Goal: Task Accomplishment & Management: Use online tool/utility

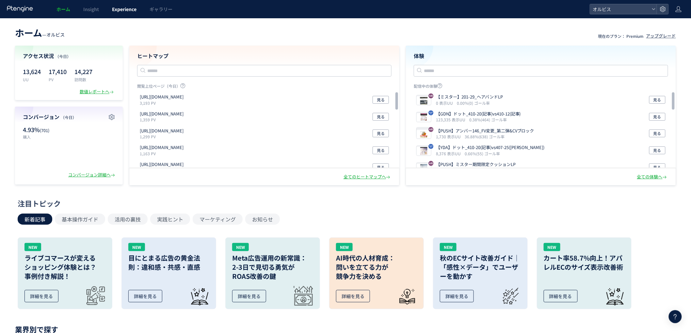
click at [117, 10] on span "Experience" at bounding box center [124, 9] width 24 height 7
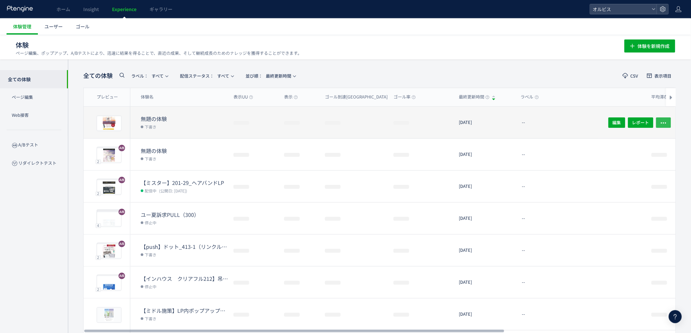
click at [661, 122] on icon "button" at bounding box center [663, 123] width 7 height 7
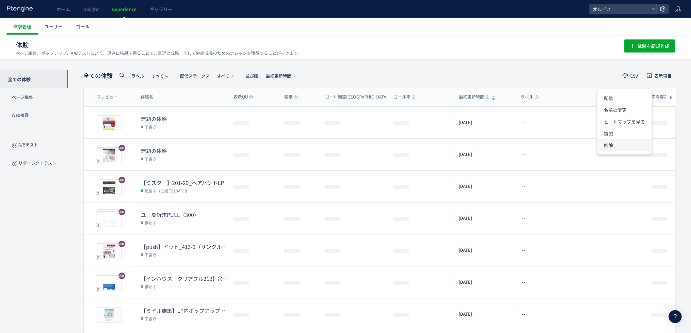
click at [610, 146] on li "削除" at bounding box center [625, 145] width 54 height 12
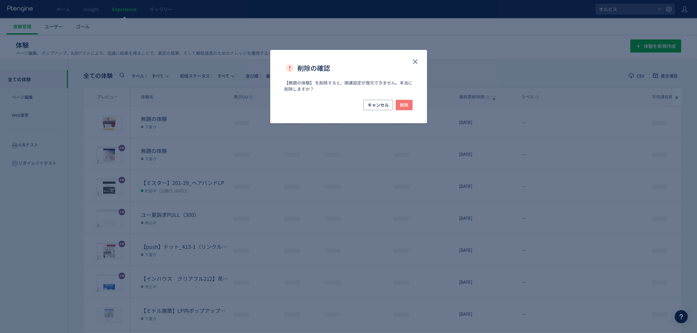
click at [403, 106] on span "削除" at bounding box center [404, 105] width 8 height 10
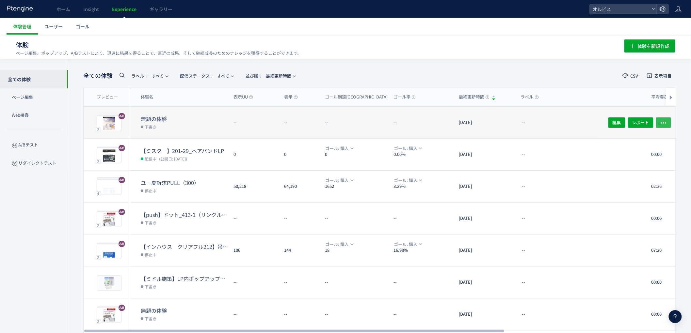
click at [662, 121] on icon "button" at bounding box center [663, 123] width 7 height 7
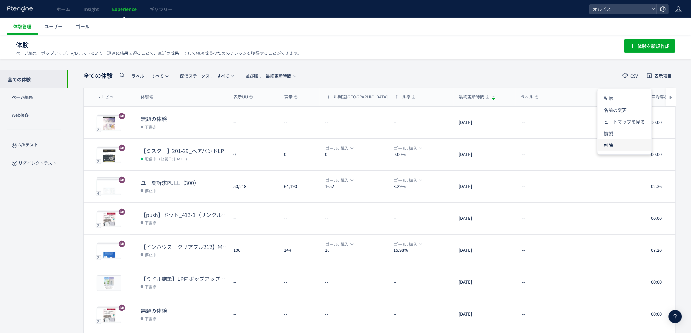
click at [620, 148] on li "削除" at bounding box center [625, 145] width 54 height 12
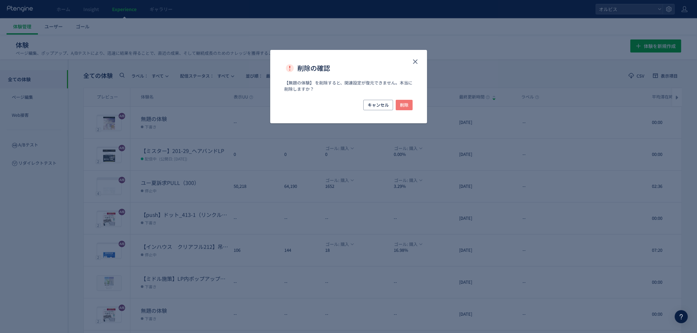
click at [406, 103] on span "削除" at bounding box center [404, 105] width 8 height 10
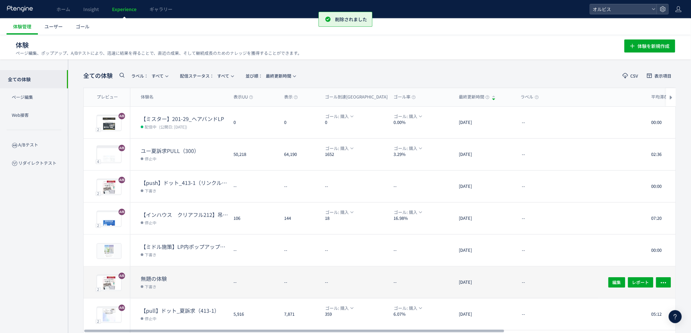
click at [222, 286] on dd "下書き" at bounding box center [185, 287] width 88 height 8
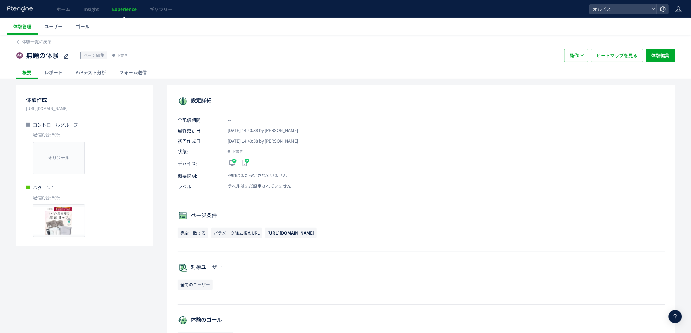
click at [127, 8] on span "Experience" at bounding box center [124, 9] width 24 height 7
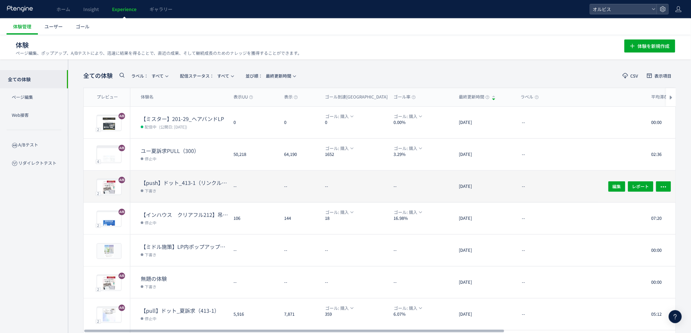
click at [200, 189] on dd "下書き" at bounding box center [185, 190] width 88 height 8
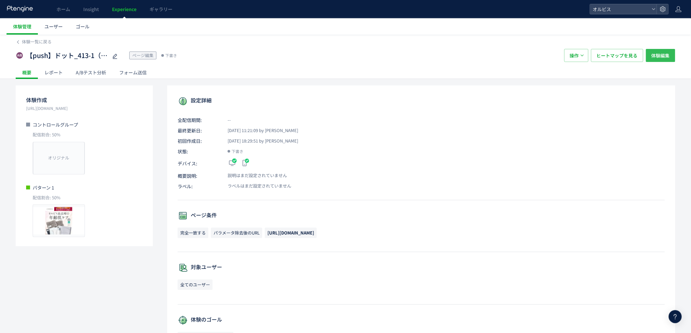
click at [660, 55] on span "体験編集" at bounding box center [661, 55] width 18 height 13
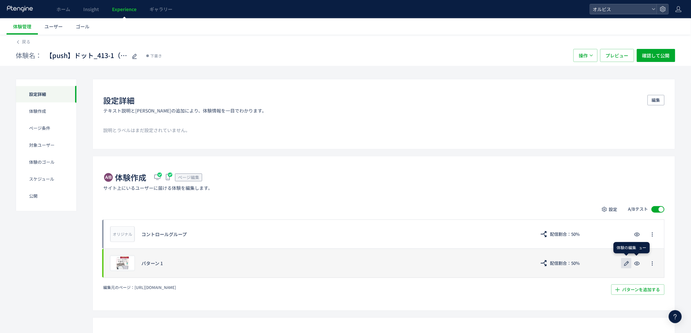
click at [628, 266] on icon "button" at bounding box center [627, 264] width 8 height 8
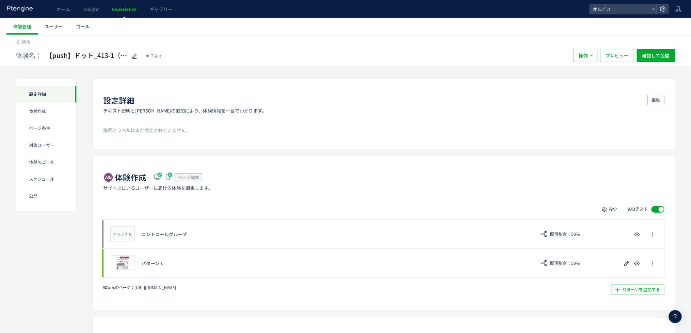
click at [124, 6] on span "Experience" at bounding box center [124, 9] width 24 height 7
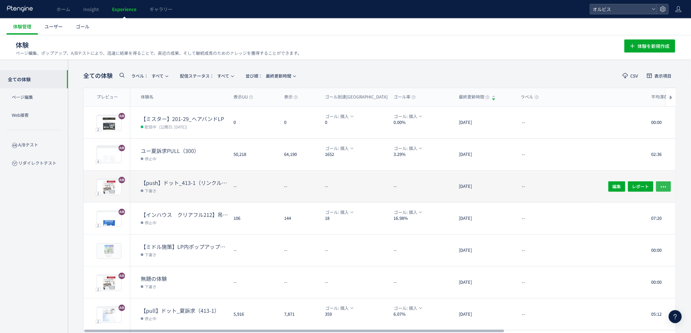
click at [666, 186] on use "button" at bounding box center [663, 186] width 5 height 1
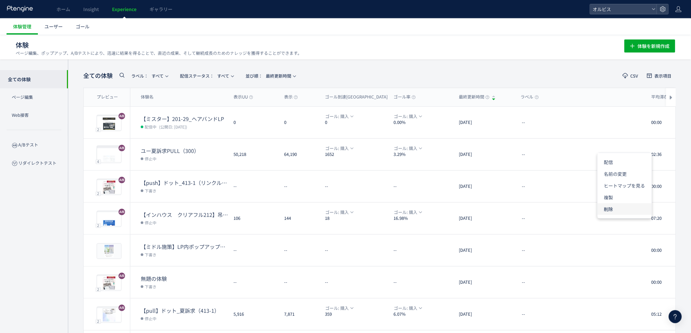
click at [621, 204] on li "削除" at bounding box center [625, 209] width 54 height 12
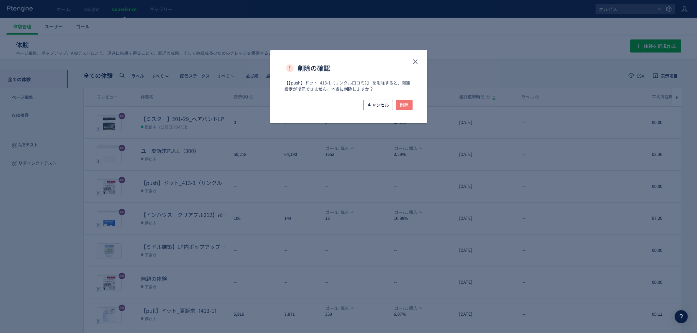
click at [409, 102] on button "削除" at bounding box center [404, 105] width 17 height 10
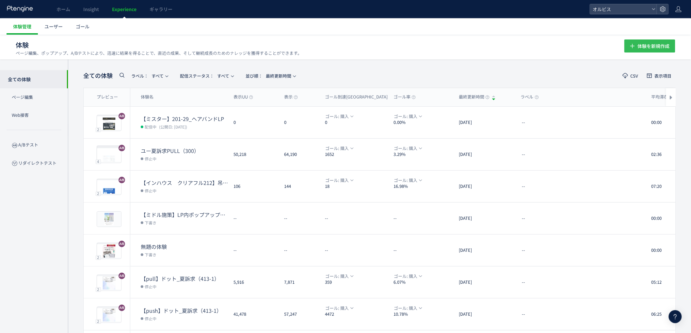
click at [636, 47] on icon "button" at bounding box center [633, 46] width 8 height 8
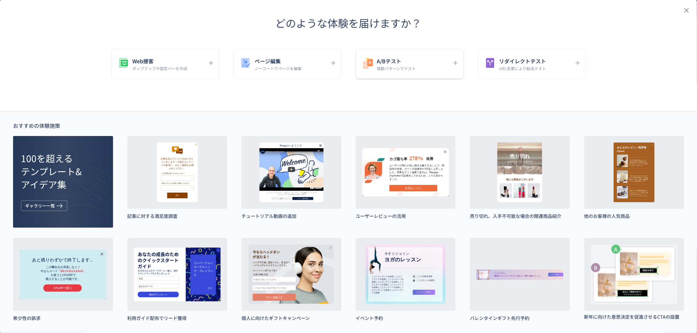
click at [410, 64] on h5 "A/Bテスト" at bounding box center [396, 61] width 39 height 9
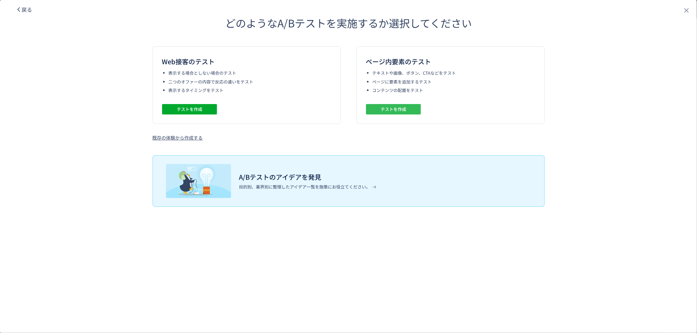
click at [401, 111] on span "テストを作成" at bounding box center [392, 109] width 25 height 10
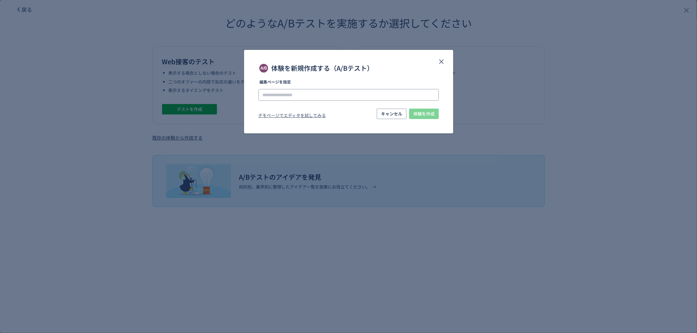
click at [393, 97] on input "体験を新規作成する（A/Bテスト）" at bounding box center [348, 95] width 180 height 12
paste input "**********"
type input "**********"
click at [410, 112] on li "[URL][DOMAIN_NAME]" at bounding box center [348, 113] width 175 height 11
click at [314, 117] on div "デモページでエディタを試してみる" at bounding box center [292, 117] width 68 height 8
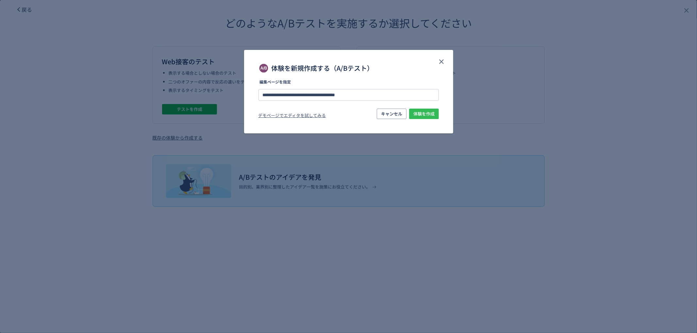
click at [419, 118] on span "体験を作成" at bounding box center [423, 114] width 21 height 10
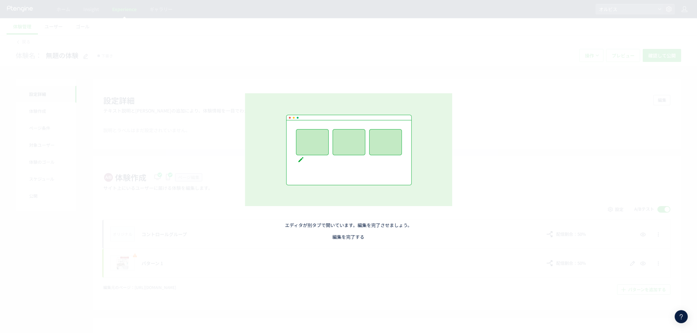
click at [355, 237] on link "編集を完了する" at bounding box center [348, 237] width 32 height 7
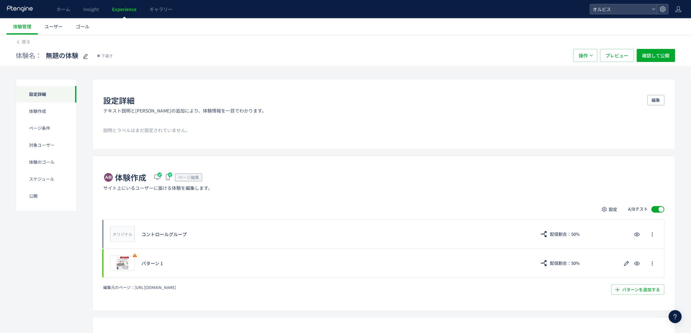
click at [122, 6] on span "Experience" at bounding box center [124, 9] width 24 height 7
